Goal: Task Accomplishment & Management: Use online tool/utility

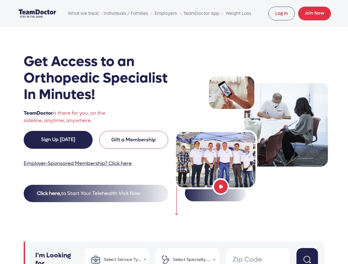
click at [83, 13] on span "What we treat" at bounding box center [83, 13] width 32 height 11
click at [201, 13] on link "TeamDoctor App" at bounding box center [201, 13] width 37 height 11
click at [96, 194] on button "Click here, to Start Your Telehealth Visit Now" at bounding box center [96, 193] width 145 height 17
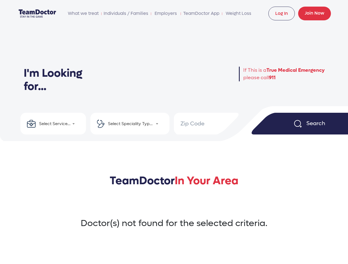
click at [221, 187] on h2 "TeamDoctor In Your Area" at bounding box center [173, 187] width 339 height 26
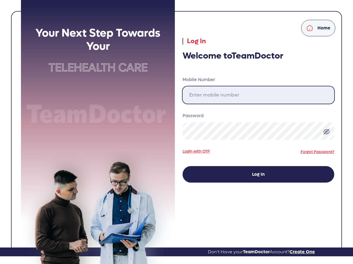
click at [258, 95] on input "Mobile Number" at bounding box center [258, 95] width 152 height 17
click at [326, 132] on div "Password" at bounding box center [258, 127] width 152 height 29
